Goal: Transaction & Acquisition: Purchase product/service

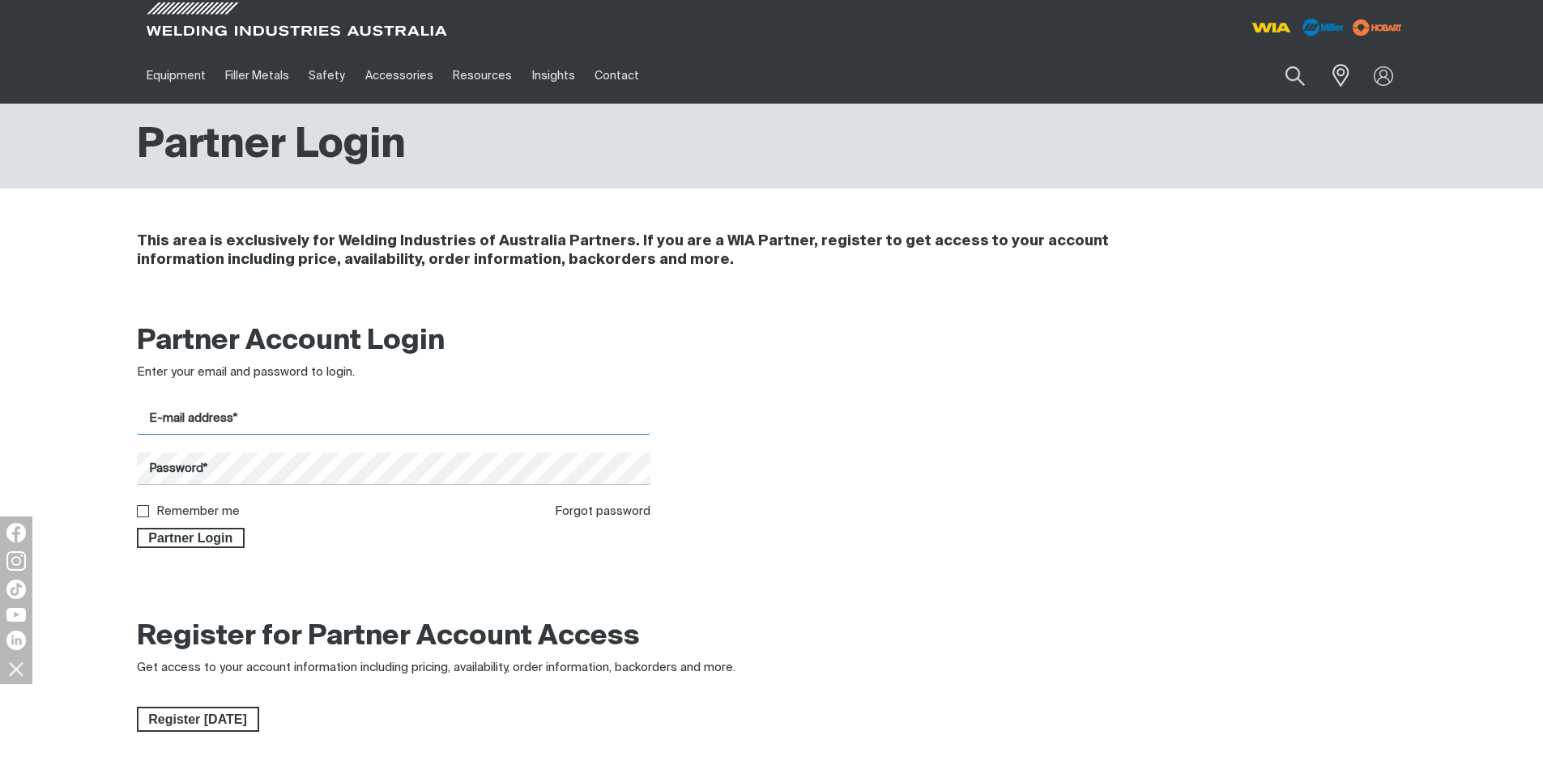
type input "[EMAIL_ADDRESS][DOMAIN_NAME]"
click at [208, 540] on span "Partner Login" at bounding box center [190, 538] width 105 height 21
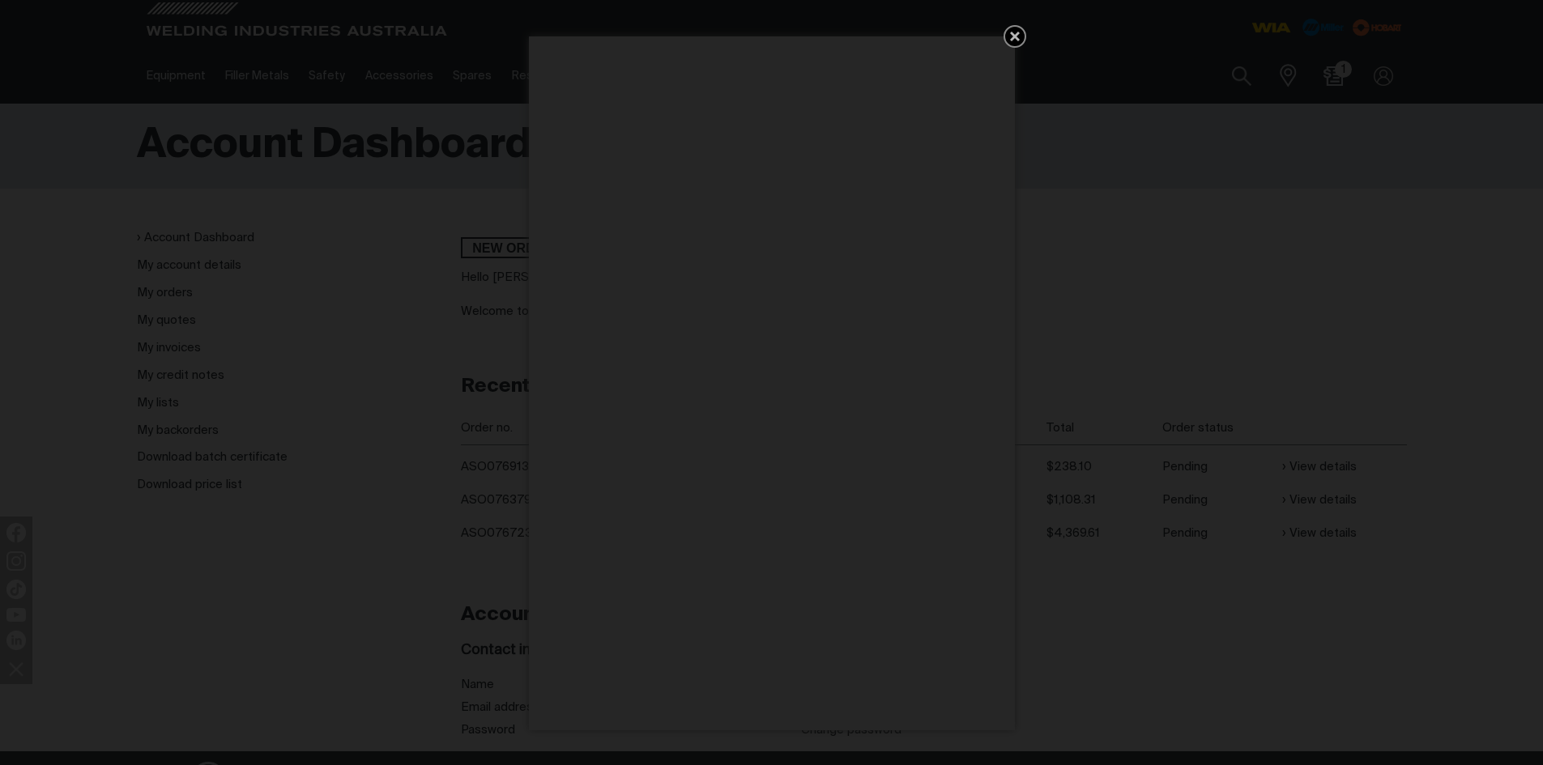
click at [1015, 33] on icon "Get 5 WIA Welding Guides Free!" at bounding box center [1014, 36] width 19 height 19
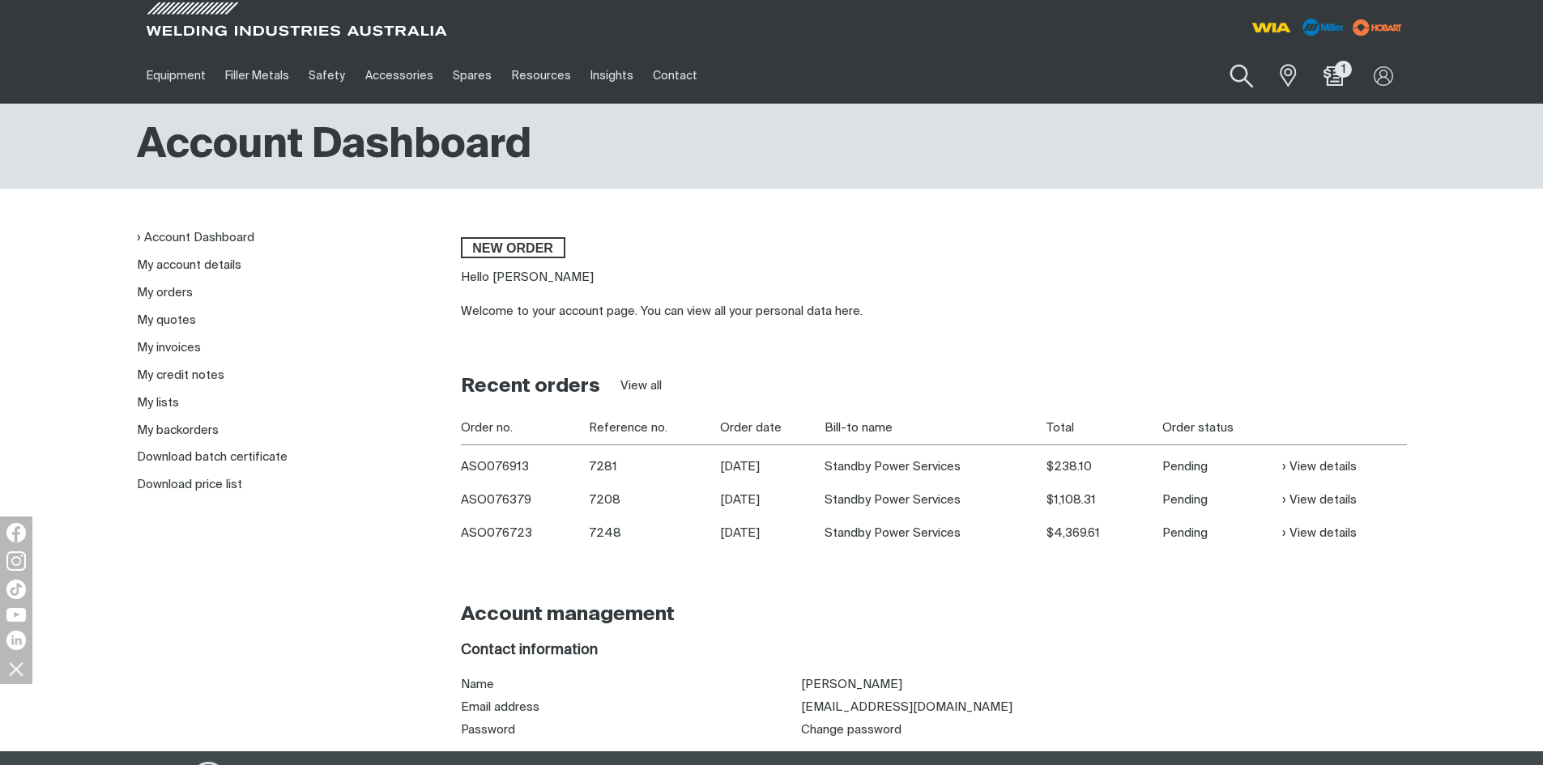
click at [1242, 77] on button "Search products" at bounding box center [1242, 76] width 66 height 46
click at [1084, 66] on input "Search" at bounding box center [1143, 76] width 249 height 36
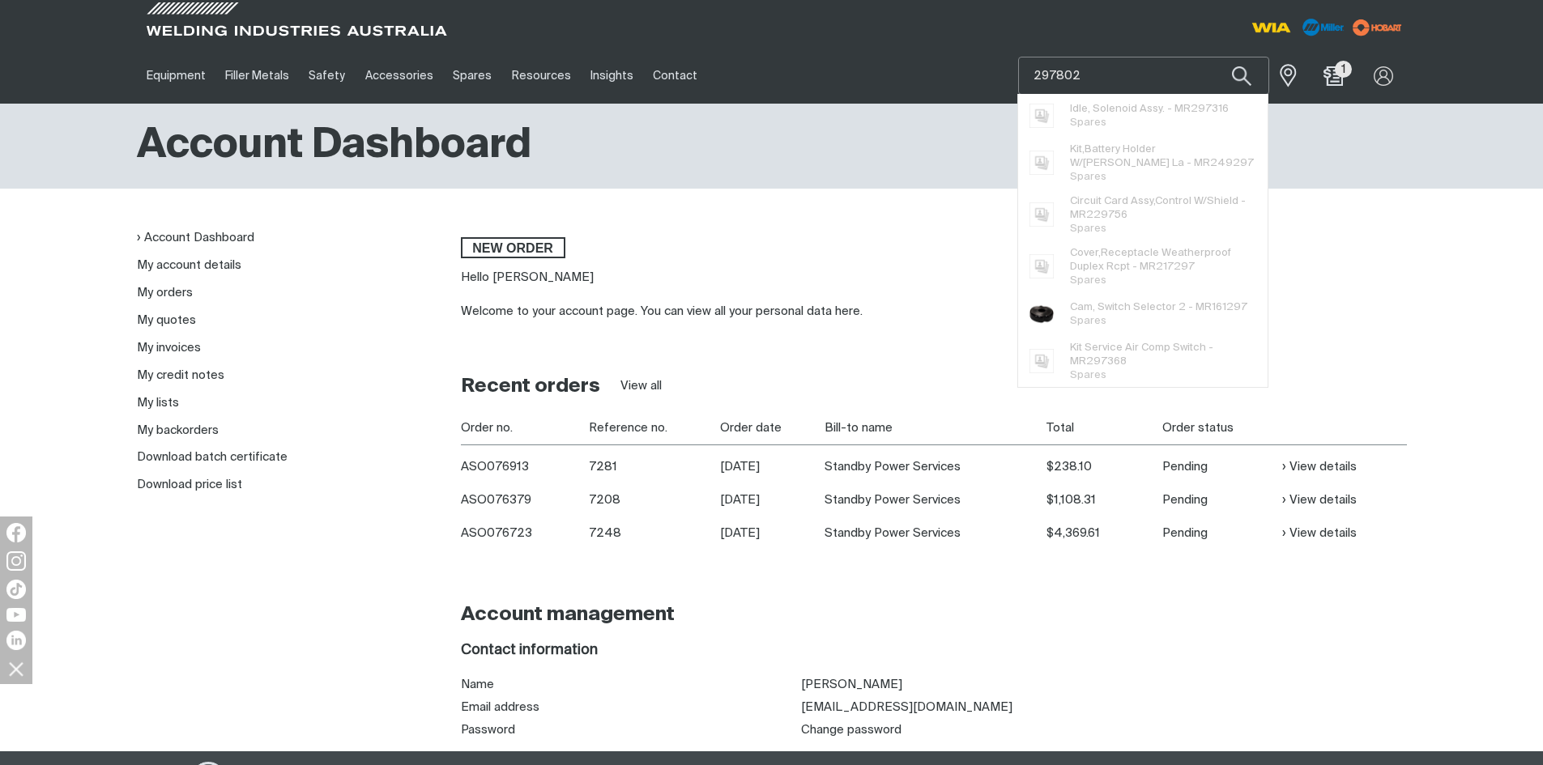
type input "297802"
click at [1214, 57] on button "Search products" at bounding box center [1241, 76] width 55 height 38
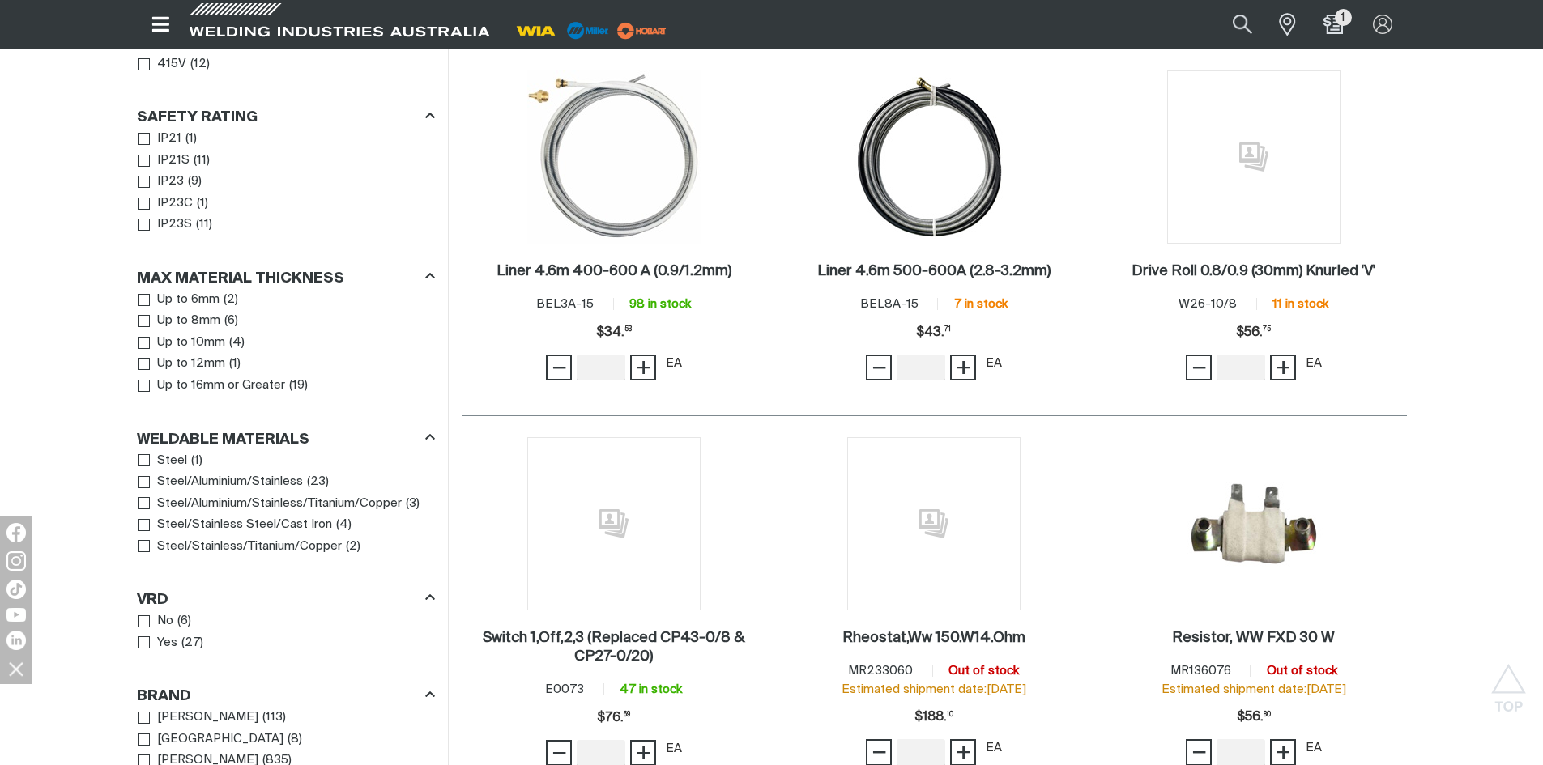
scroll to position [729, 0]
